Goal: Task Accomplishment & Management: Use online tool/utility

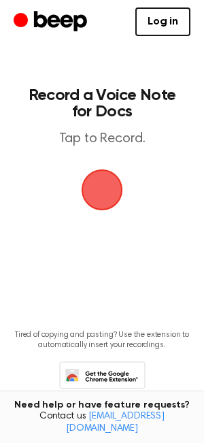
click at [95, 191] on span "button" at bounding box center [101, 189] width 73 height 73
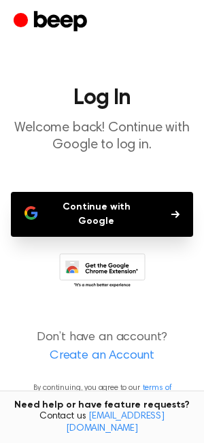
click at [92, 217] on button "Continue with Google" at bounding box center [102, 214] width 182 height 45
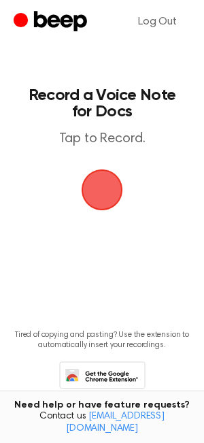
click at [100, 192] on span "button" at bounding box center [101, 189] width 61 height 61
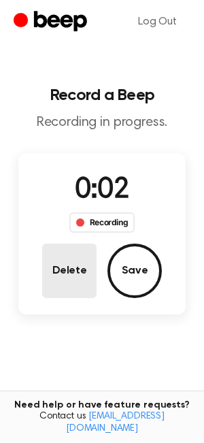
click at [79, 278] on button "Delete" at bounding box center [69, 271] width 54 height 54
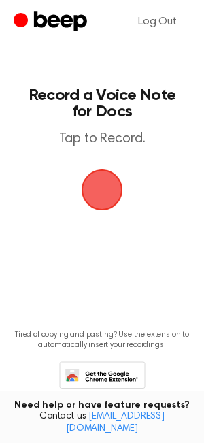
click at [100, 197] on span "button" at bounding box center [102, 190] width 76 height 76
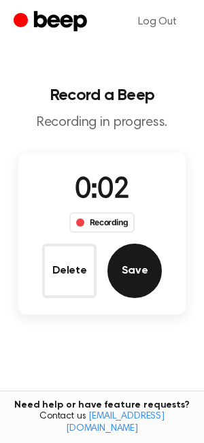
click at [129, 269] on button "Save" at bounding box center [135, 271] width 54 height 54
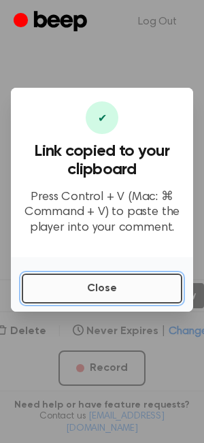
click at [90, 289] on button "Close" at bounding box center [102, 289] width 161 height 30
